Goal: Task Accomplishment & Management: Manage account settings

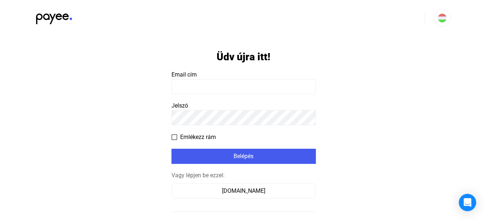
click at [275, 183] on div "Vagy lépjen be ezzel: Számlázz.hu" at bounding box center [244, 184] width 144 height 27
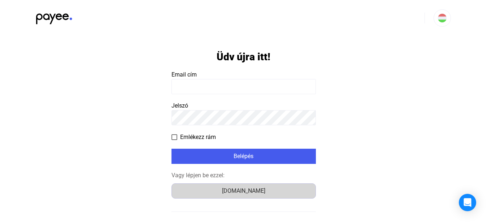
click at [272, 189] on div "Számlázz.hu" at bounding box center [243, 191] width 139 height 9
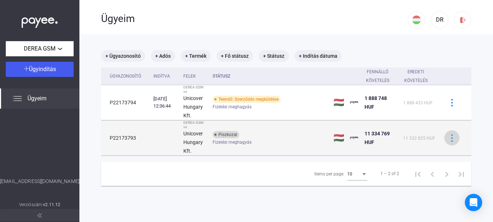
click at [448, 138] on img at bounding box center [452, 138] width 8 height 8
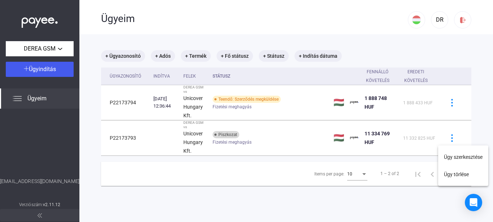
click at [227, 141] on div at bounding box center [246, 111] width 493 height 222
click at [460, 21] on img at bounding box center [463, 20] width 8 height 8
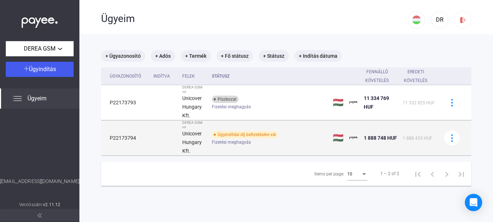
click at [262, 136] on div "Ügyindítási díj befizetésére vár" at bounding box center [245, 134] width 66 height 7
